Goal: Information Seeking & Learning: Learn about a topic

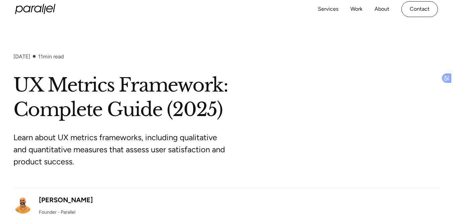
click at [453, 4] on html "Services Work About Careers Contact LinkedIn Twitter (X) [DATE] 11 min read UX …" at bounding box center [226, 107] width 453 height 215
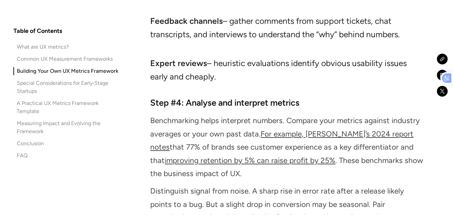
scroll to position [3839, 0]
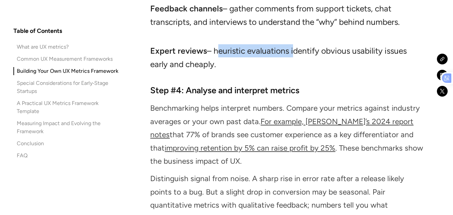
drag, startPoint x: 215, startPoint y: 57, endPoint x: 292, endPoint y: 62, distance: 76.7
click at [292, 62] on li "Expert reviews – heuristic evaluations identify obvious usability issues early …" at bounding box center [286, 57] width 273 height 26
copy li "heuristic evaluations"
click at [292, 62] on li "Expert reviews – heuristic evaluations identify obvious usability issues early …" at bounding box center [286, 57] width 273 height 26
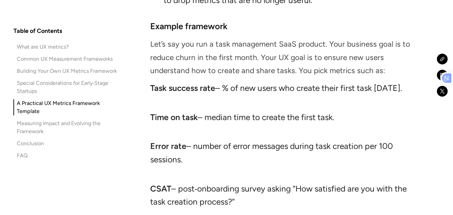
scroll to position [5367, 0]
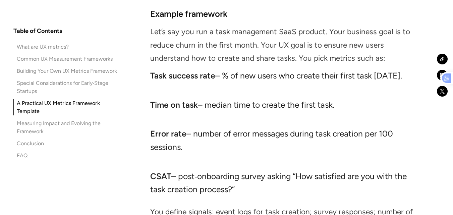
click at [185, 53] on p "Let’s say you run a task management SaaS product. Your business goal is to redu…" at bounding box center [286, 45] width 273 height 40
copy p "churn"
click at [196, 53] on p "Let’s say you run a task management SaaS product. Your business goal is to redu…" at bounding box center [286, 45] width 273 height 40
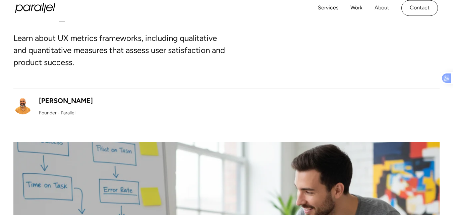
scroll to position [0, 0]
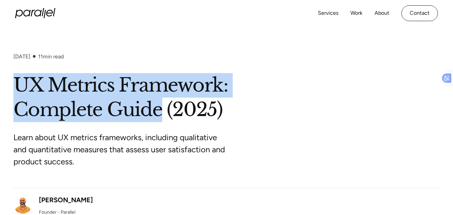
drag, startPoint x: 17, startPoint y: 87, endPoint x: 159, endPoint y: 110, distance: 143.7
click at [159, 110] on h1 "UX Metrics Framework: Complete Guide (2025)" at bounding box center [226, 97] width 426 height 49
copy h1 "UX Metrics Framework: Complete Guide"
click at [159, 110] on h1 "UX Metrics Framework: Complete Guide (2025)" at bounding box center [226, 97] width 426 height 49
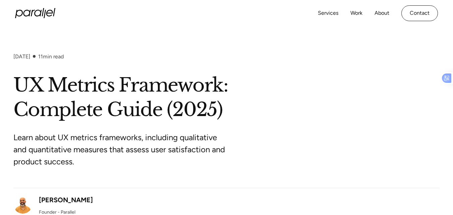
click at [321, 136] on div "Learn about UX metrics frameworks, including qualitative and quantitative measu…" at bounding box center [226, 155] width 426 height 66
